Goal: Task Accomplishment & Management: Complete application form

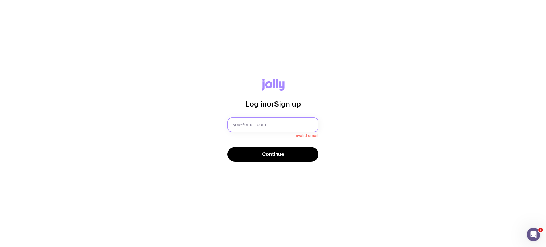
click at [273, 124] on input "text" at bounding box center [272, 124] width 91 height 15
type input "[EMAIL_ADDRESS][DOMAIN_NAME]"
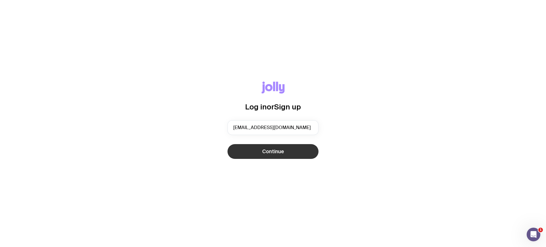
click at [288, 157] on button "Continue" at bounding box center [272, 151] width 91 height 15
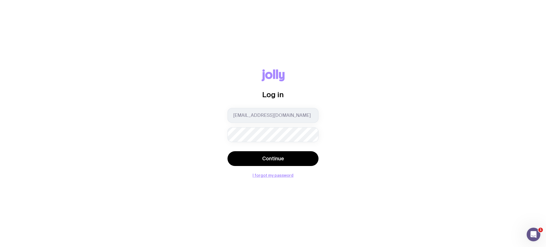
click at [227, 151] on button "Continue" at bounding box center [272, 158] width 91 height 15
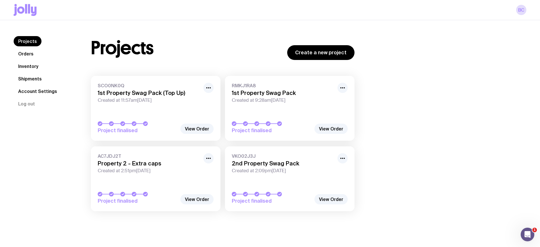
click at [23, 54] on link "Orders" at bounding box center [26, 54] width 24 height 10
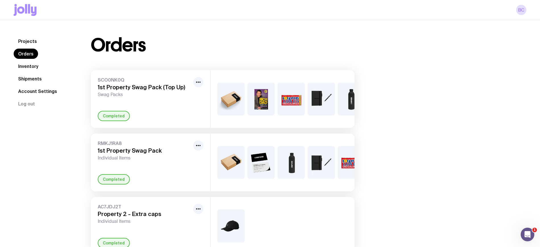
click at [26, 65] on link "Inventory" at bounding box center [28, 66] width 29 height 10
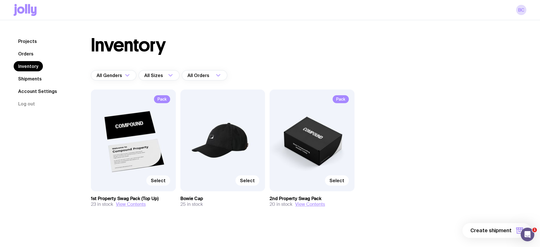
click at [159, 181] on span "Select" at bounding box center [158, 181] width 15 height 6
click at [0, 0] on input "Select" at bounding box center [0, 0] width 0 height 0
click at [514, 230] on button "1 item" at bounding box center [510, 230] width 41 height 15
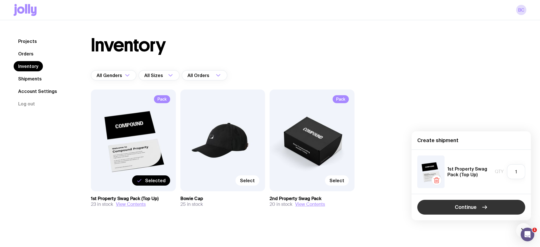
click at [492, 210] on button "Continue" at bounding box center [471, 207] width 108 height 15
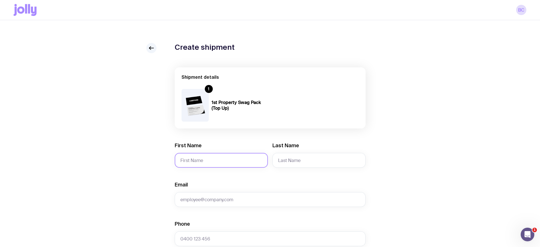
click at [216, 161] on input "First Name" at bounding box center [221, 160] width 93 height 15
type input "[PERSON_NAME] and [PERSON_NAME]"
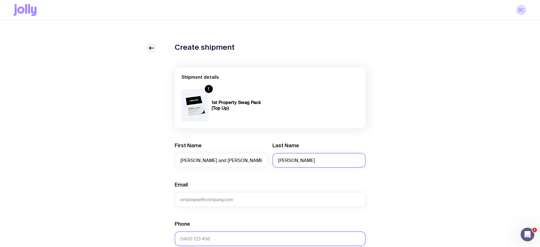
type input "[PERSON_NAME]"
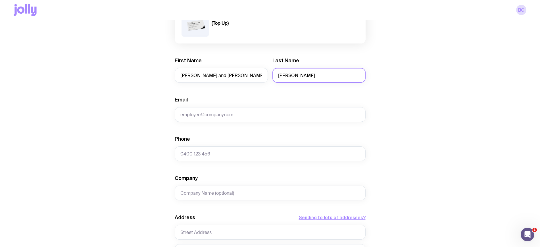
scroll to position [142, 0]
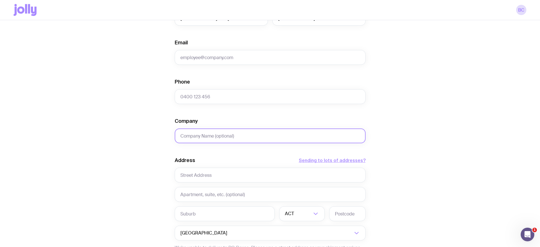
click at [205, 134] on input "Company" at bounding box center [270, 135] width 191 height 15
click at [191, 172] on input "text" at bounding box center [270, 175] width 191 height 15
paste input "[STREET_ADDRESS][PERSON_NAME]"
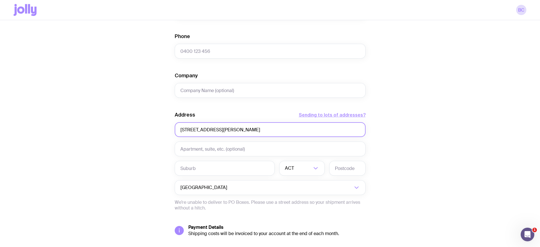
scroll to position [228, 0]
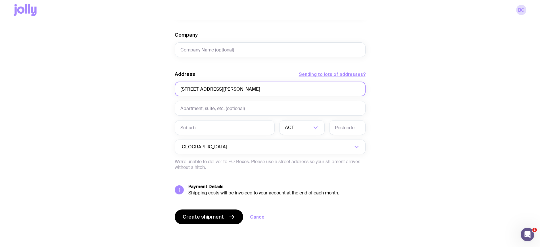
type input "[STREET_ADDRESS][PERSON_NAME]"
click at [212, 106] on input "text" at bounding box center [270, 108] width 191 height 15
click at [201, 126] on input "text" at bounding box center [225, 127] width 100 height 15
paste input "Ermington"
type input "Ermington"
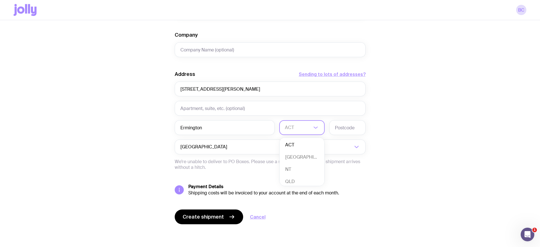
click at [308, 127] on input "Search for option" at bounding box center [298, 127] width 27 height 15
click at [300, 162] on li "[GEOGRAPHIC_DATA]" at bounding box center [302, 157] width 45 height 12
click at [346, 129] on input "text" at bounding box center [347, 127] width 36 height 15
type input "2115"
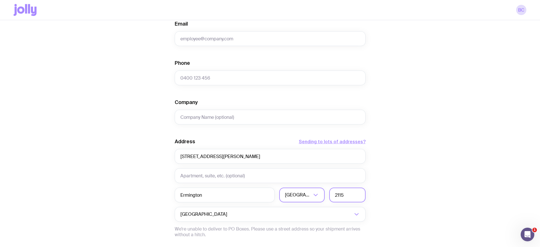
scroll to position [157, 0]
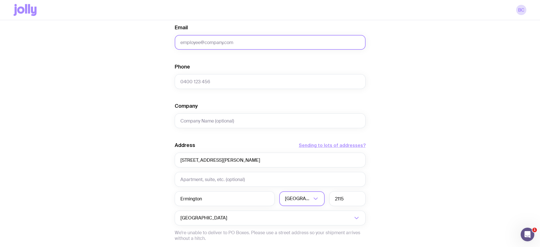
click at [235, 45] on input "Email" at bounding box center [270, 42] width 191 height 15
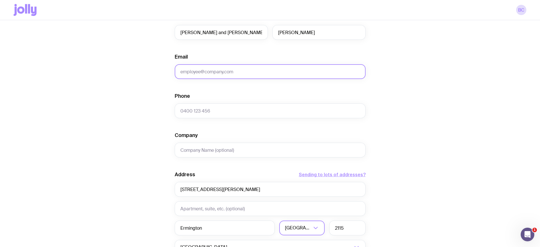
scroll to position [86, 0]
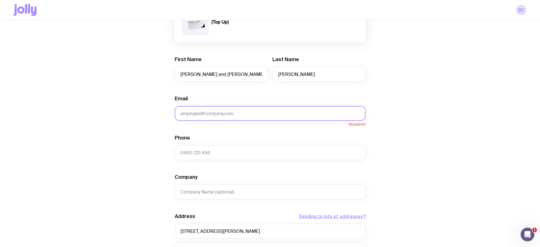
paste input "[PERSON_NAME][EMAIL_ADDRESS][DOMAIN_NAME]"
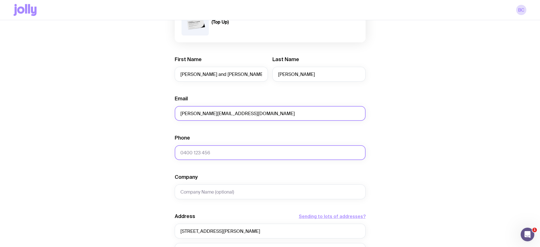
type input "[PERSON_NAME][EMAIL_ADDRESS][DOMAIN_NAME]"
click at [199, 149] on input "Phone" at bounding box center [270, 152] width 191 height 15
paste input "0458 555 062"
type input "0458 555 062"
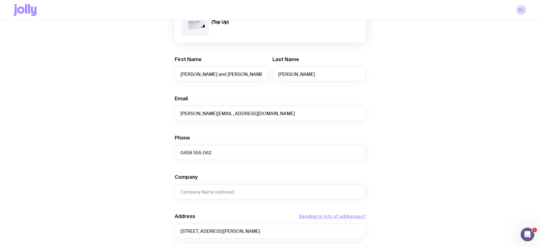
click at [146, 174] on div "Create shipment Shipment details 1 1st Property Swag Pack (Top Up) First Name […" at bounding box center [270, 173] width 513 height 432
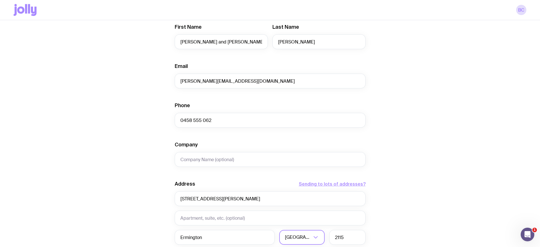
scroll to position [228, 0]
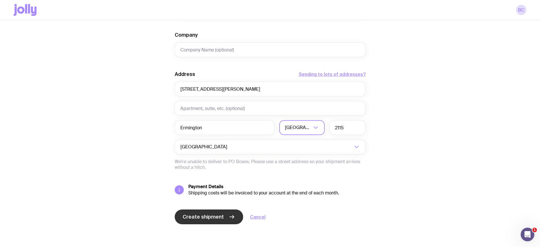
click at [222, 213] on button "Create shipment" at bounding box center [209, 216] width 68 height 15
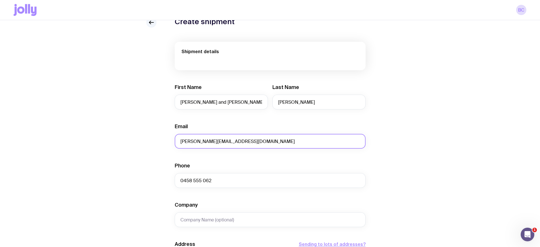
scroll to position [0, 0]
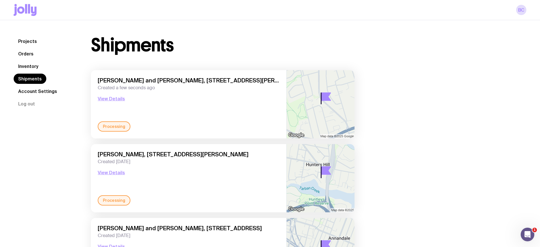
click at [28, 65] on link "Inventory" at bounding box center [28, 66] width 29 height 10
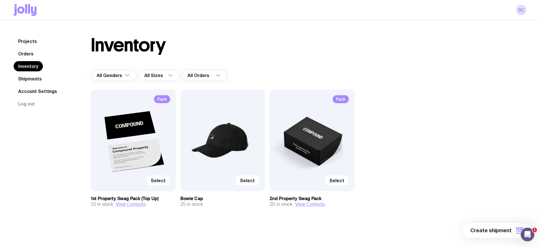
click at [159, 180] on span "Select" at bounding box center [158, 181] width 15 height 6
click at [0, 0] on input "Select" at bounding box center [0, 0] width 0 height 0
click at [507, 229] on span "1 item" at bounding box center [505, 230] width 14 height 7
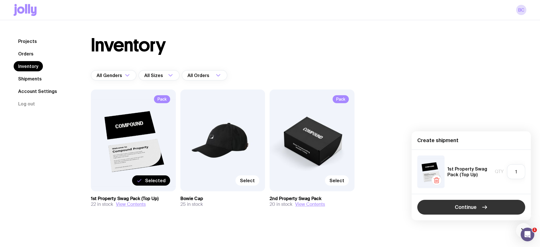
click at [466, 208] on span "Continue" at bounding box center [466, 207] width 22 height 7
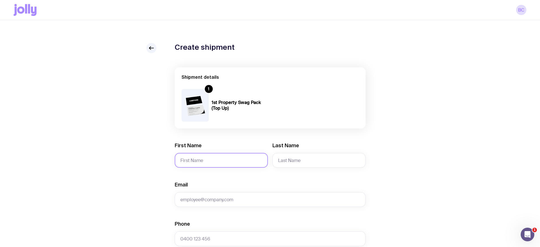
click at [225, 161] on input "First Name" at bounding box center [221, 160] width 93 height 15
type input "Naresh and"
type input "[GEOGRAPHIC_DATA]"
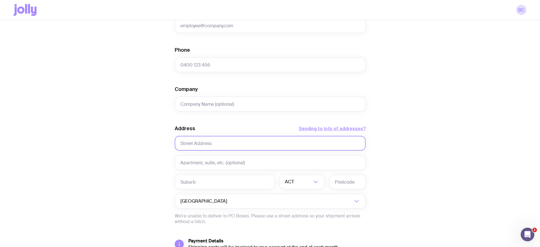
scroll to position [178, 0]
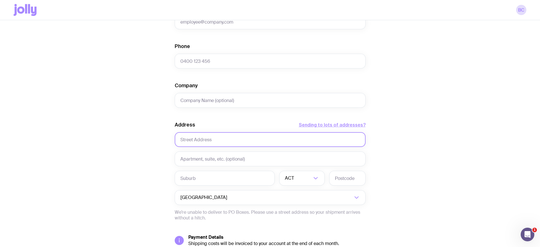
click at [203, 138] on input "text" at bounding box center [270, 139] width 191 height 15
paste input "[STREET_ADDRESS][PERSON_NAME]"
type input "[STREET_ADDRESS][PERSON_NAME]"
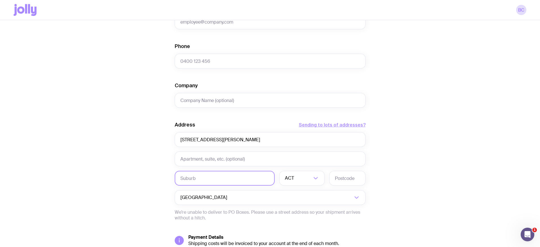
click at [200, 173] on input "text" at bounding box center [225, 178] width 100 height 15
type input "[GEOGRAPHIC_DATA]"
click at [303, 178] on input "Search for option" at bounding box center [303, 178] width 16 height 15
click at [299, 209] on li "[GEOGRAPHIC_DATA]" at bounding box center [302, 208] width 45 height 12
click at [343, 174] on input "text" at bounding box center [347, 178] width 36 height 15
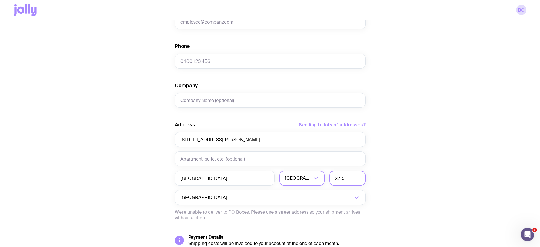
type input "2215"
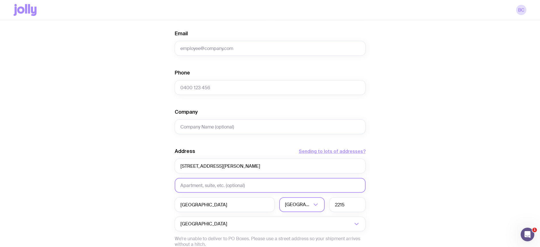
scroll to position [107, 0]
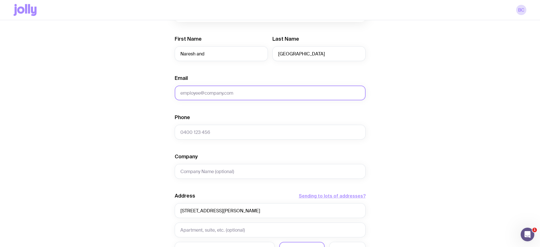
click at [189, 89] on input "Email" at bounding box center [270, 93] width 191 height 15
paste input "[EMAIL_ADDRESS][DOMAIN_NAME]"
type input "[EMAIL_ADDRESS][DOMAIN_NAME]"
drag, startPoint x: 218, startPoint y: 135, endPoint x: 214, endPoint y: 135, distance: 4.3
click at [215, 135] on input "Phone" at bounding box center [270, 132] width 191 height 15
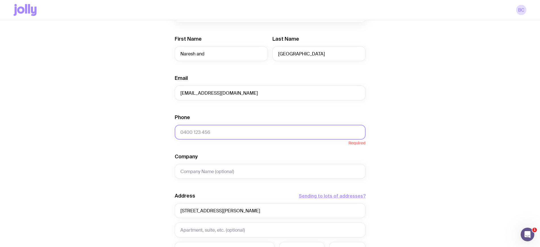
paste input "0431025341"
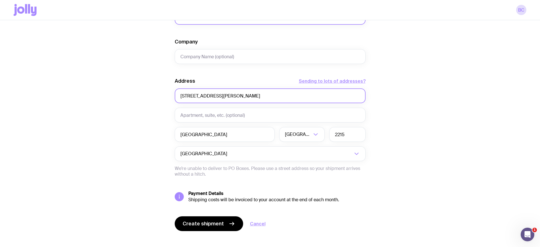
scroll to position [228, 0]
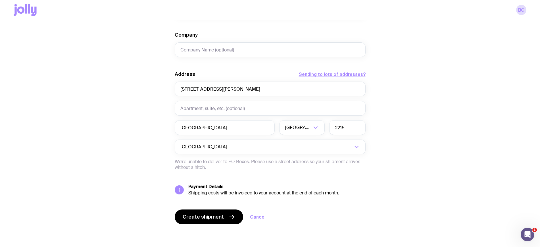
type input "0431025341"
click at [355, 131] on input "2215" at bounding box center [347, 127] width 36 height 15
type input "2213"
click at [107, 141] on div "Create shipment Shipment details 1 1st Property Swag Pack (Top Up) First Name […" at bounding box center [270, 31] width 513 height 432
click at [210, 216] on span "Create shipment" at bounding box center [203, 216] width 41 height 7
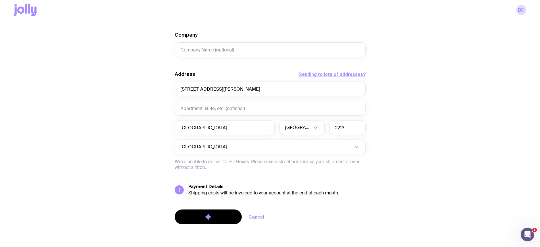
scroll to position [0, 0]
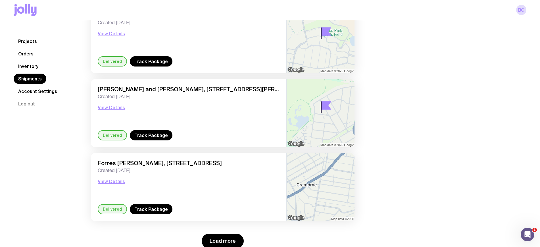
scroll to position [747, 0]
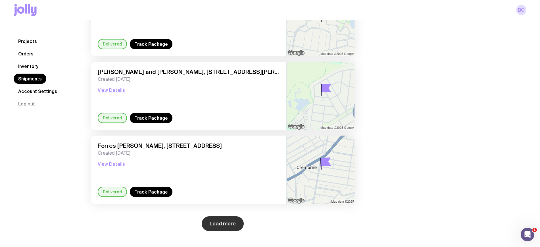
click at [228, 224] on button "Load more" at bounding box center [223, 223] width 42 height 15
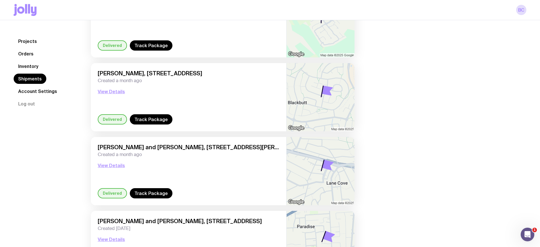
scroll to position [925, 0]
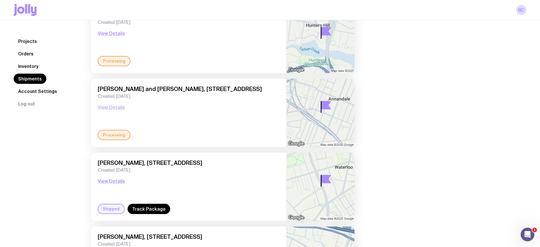
click at [115, 110] on button "View Details" at bounding box center [111, 107] width 27 height 7
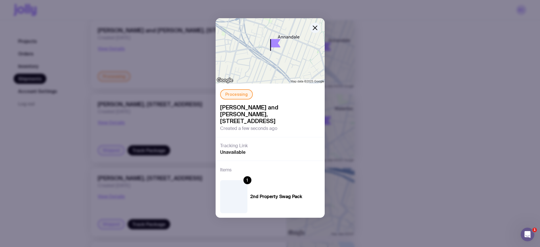
scroll to position [320, 0]
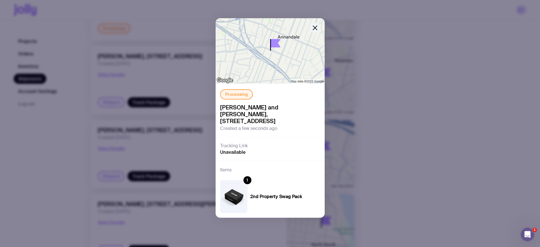
click at [313, 25] on icon "button" at bounding box center [315, 27] width 7 height 7
